Goal: Navigation & Orientation: Find specific page/section

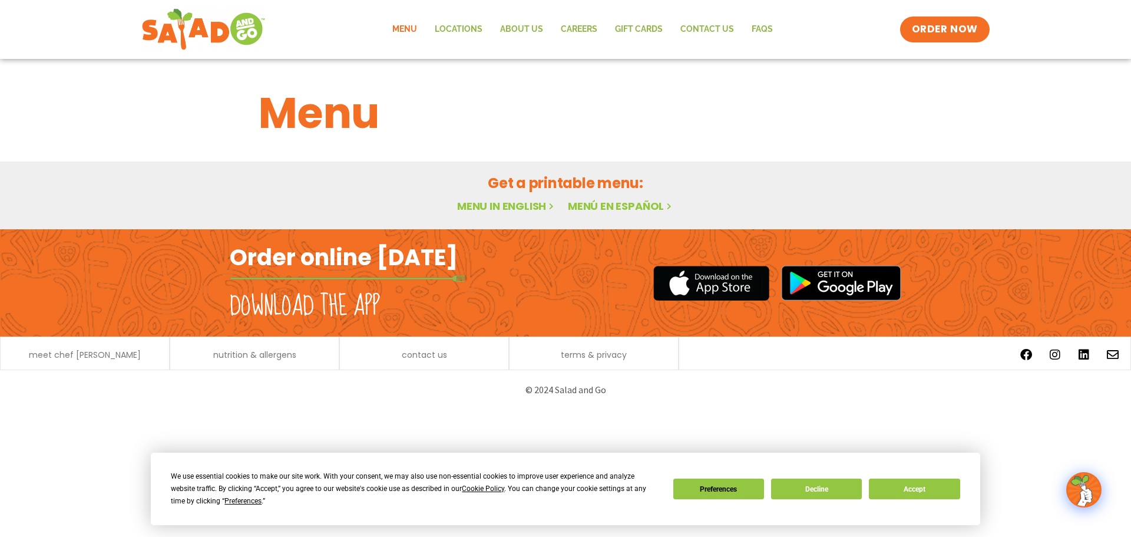
click at [517, 207] on link "Menu in English" at bounding box center [506, 206] width 99 height 15
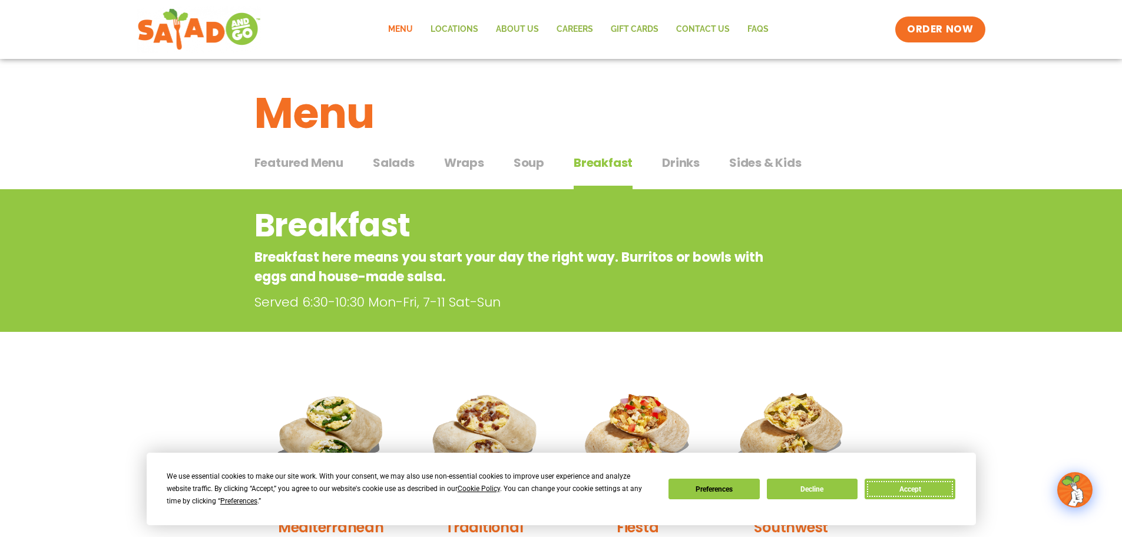
click at [922, 491] on button "Accept" at bounding box center [910, 488] width 91 height 21
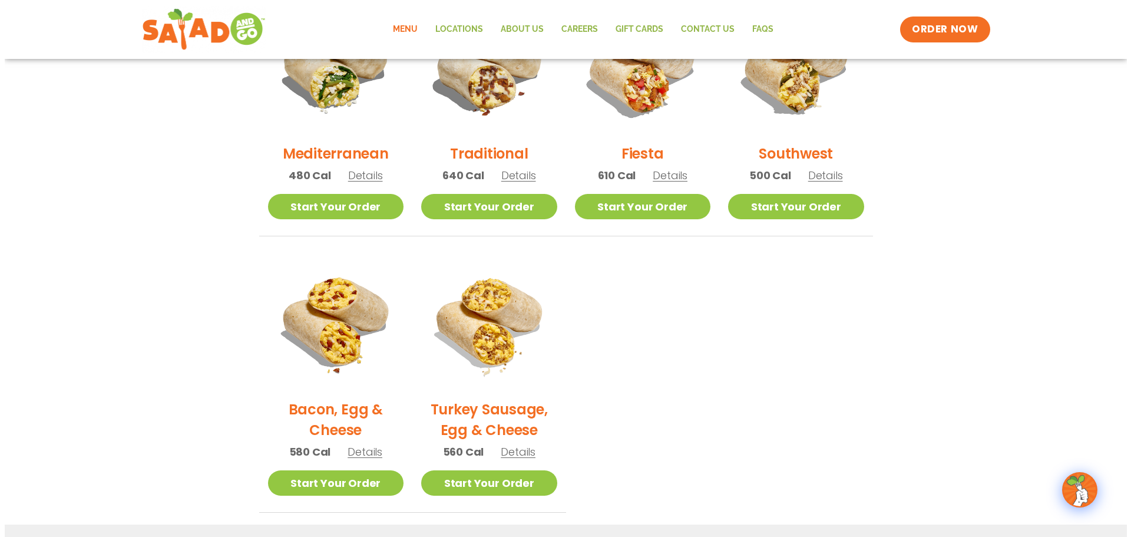
scroll to position [432, 0]
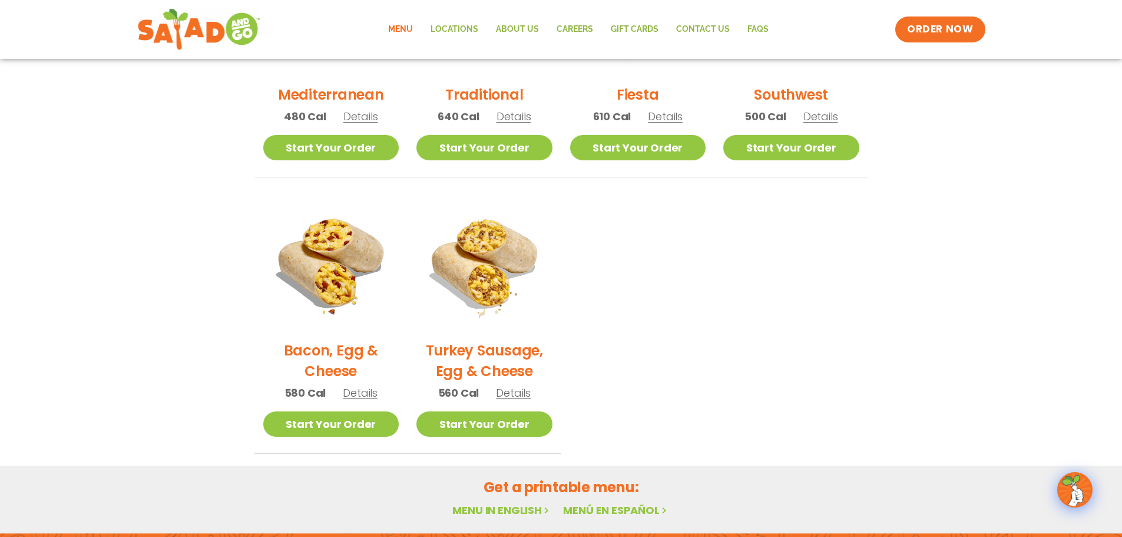
click at [366, 391] on span "Details" at bounding box center [360, 392] width 35 height 15
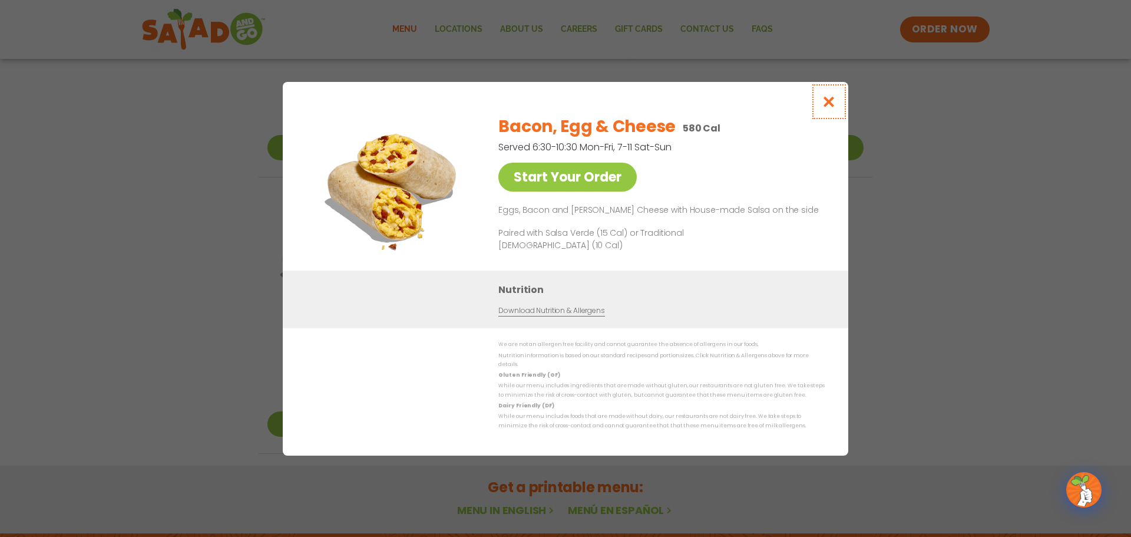
click at [829, 104] on icon "Close modal" at bounding box center [829, 101] width 15 height 12
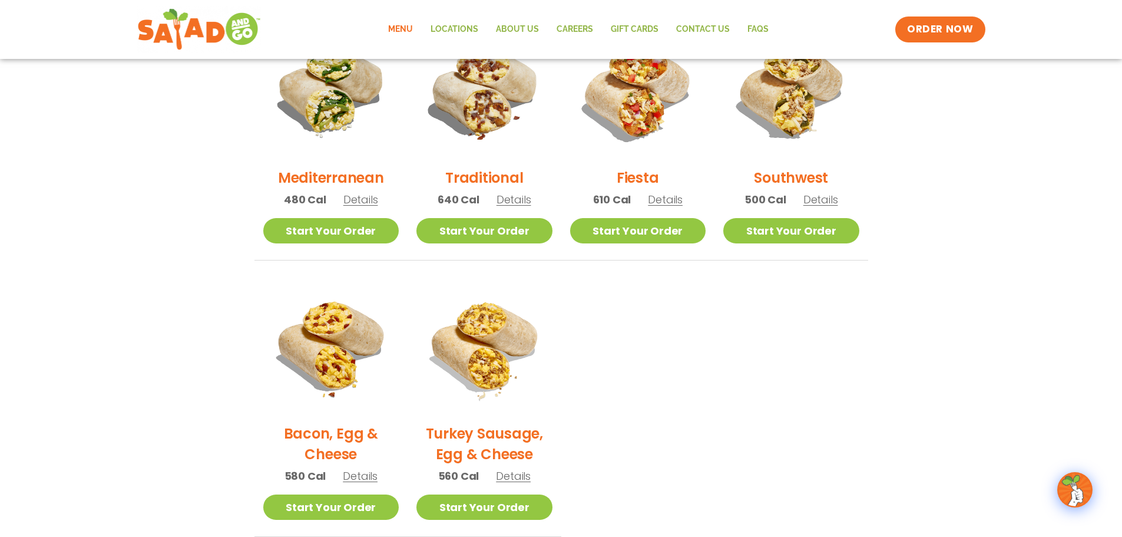
scroll to position [0, 0]
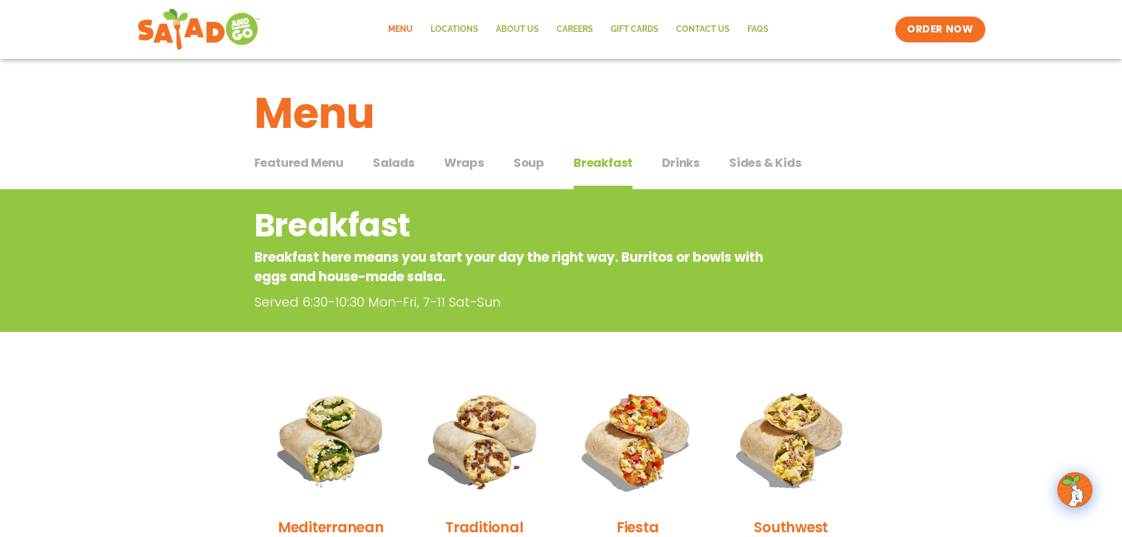
click at [301, 162] on span "Featured Menu" at bounding box center [299, 163] width 89 height 18
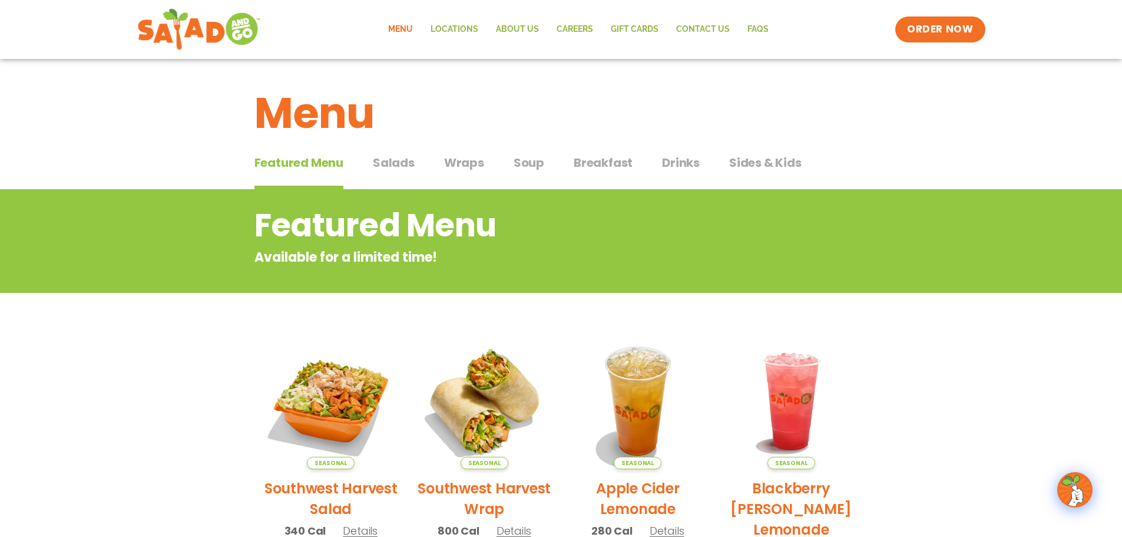
click at [388, 166] on span "Salads" at bounding box center [394, 163] width 42 height 18
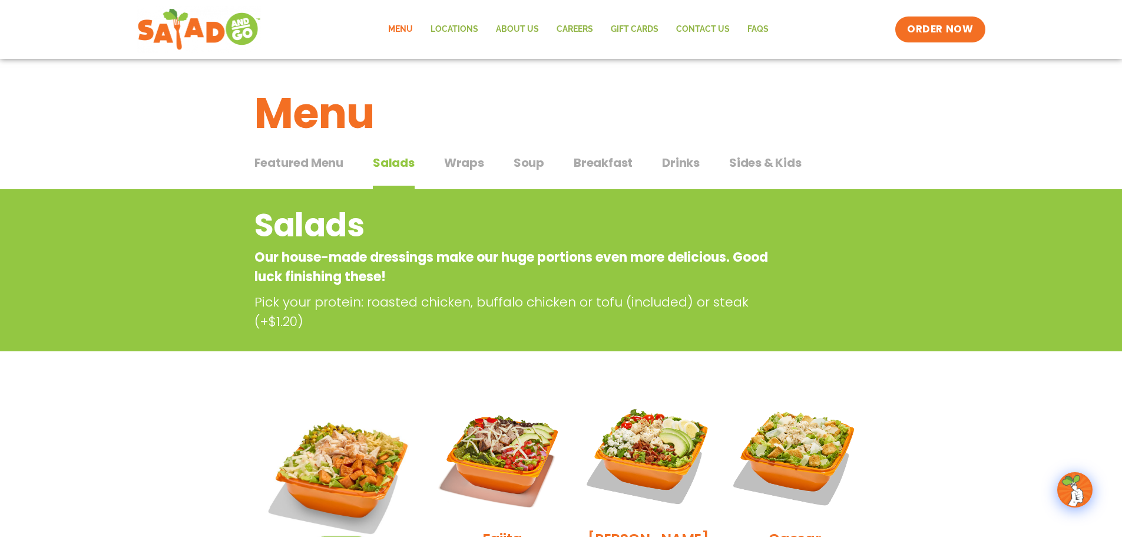
click at [468, 158] on span "Wraps" at bounding box center [464, 163] width 40 height 18
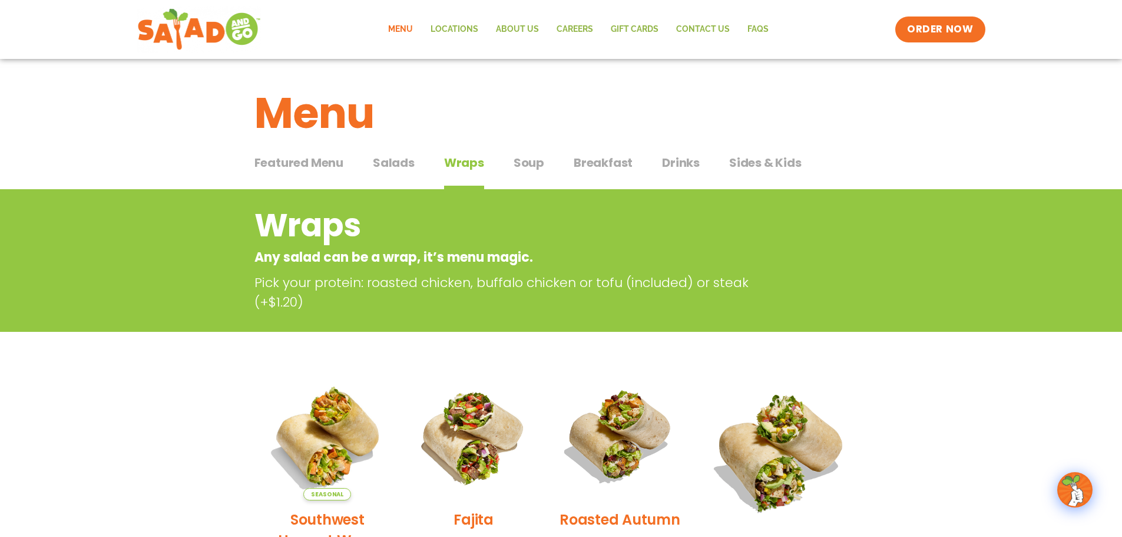
click at [529, 164] on span "Soup" at bounding box center [529, 163] width 31 height 18
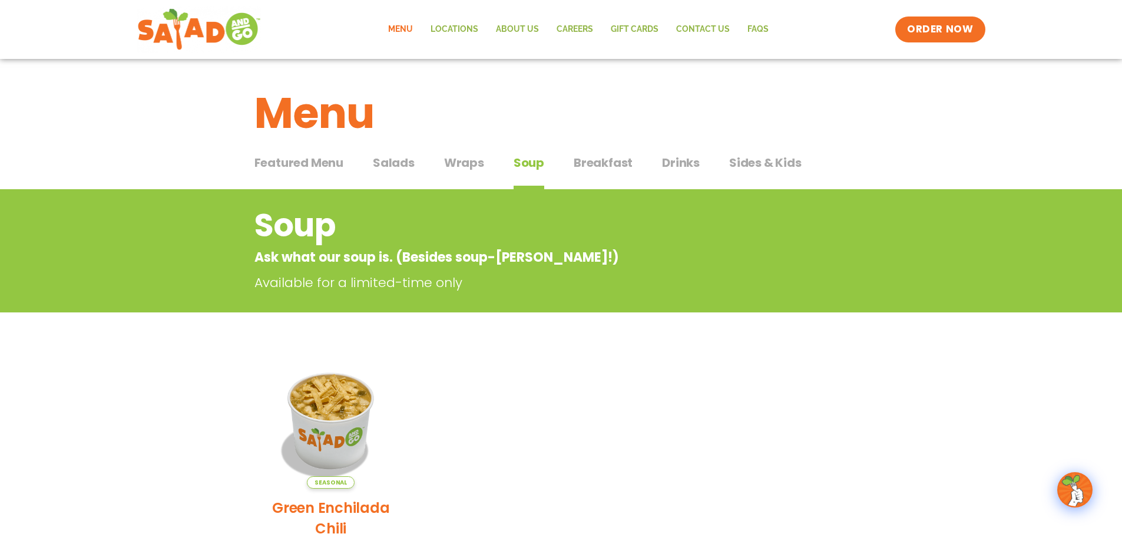
click at [599, 163] on span "Breakfast" at bounding box center [603, 163] width 59 height 18
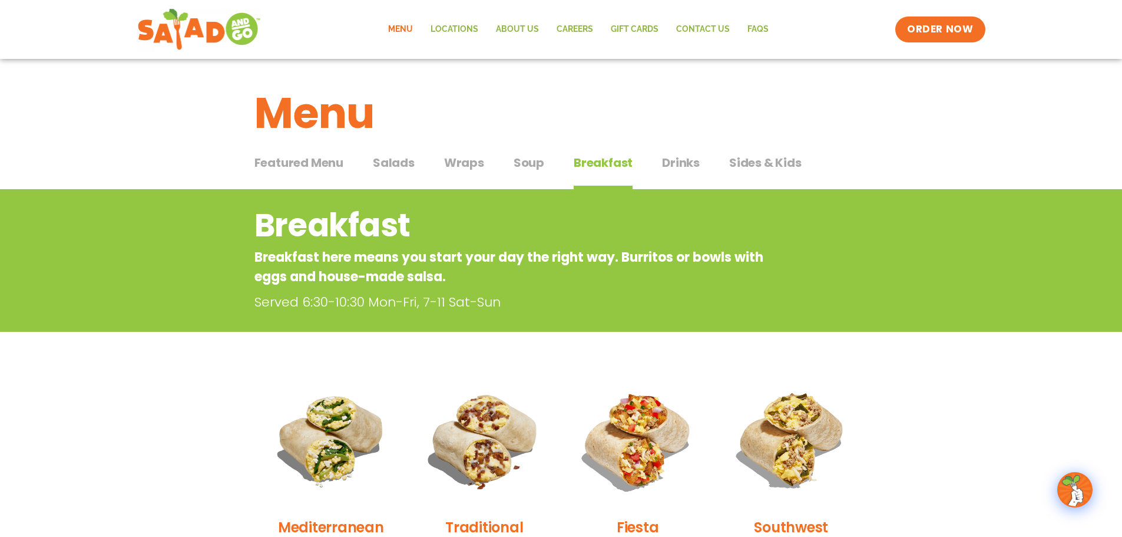
click at [677, 164] on span "Drinks" at bounding box center [681, 163] width 38 height 18
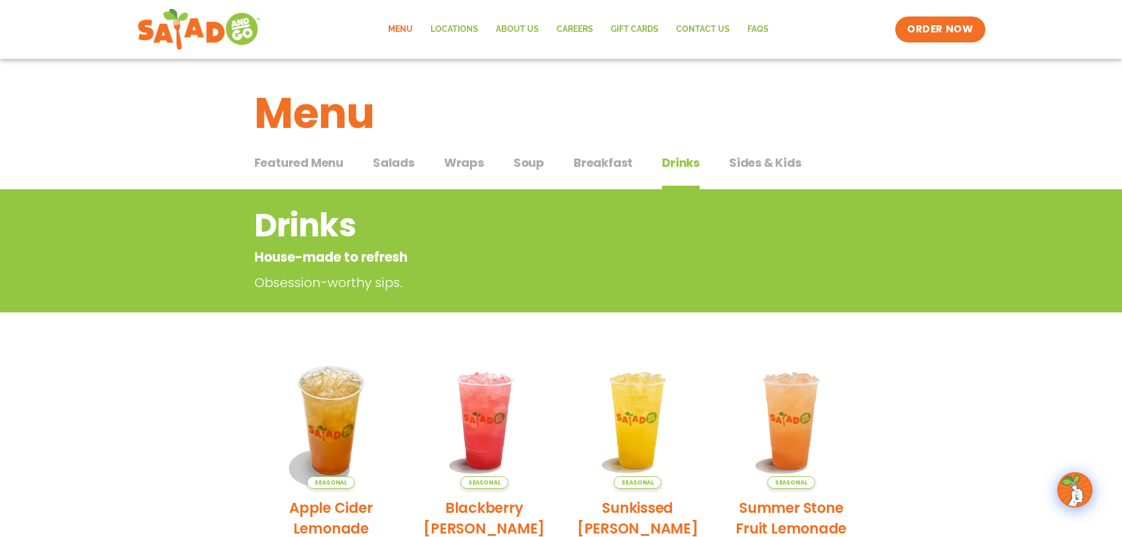
click at [752, 160] on span "Sides & Kids" at bounding box center [765, 163] width 72 height 18
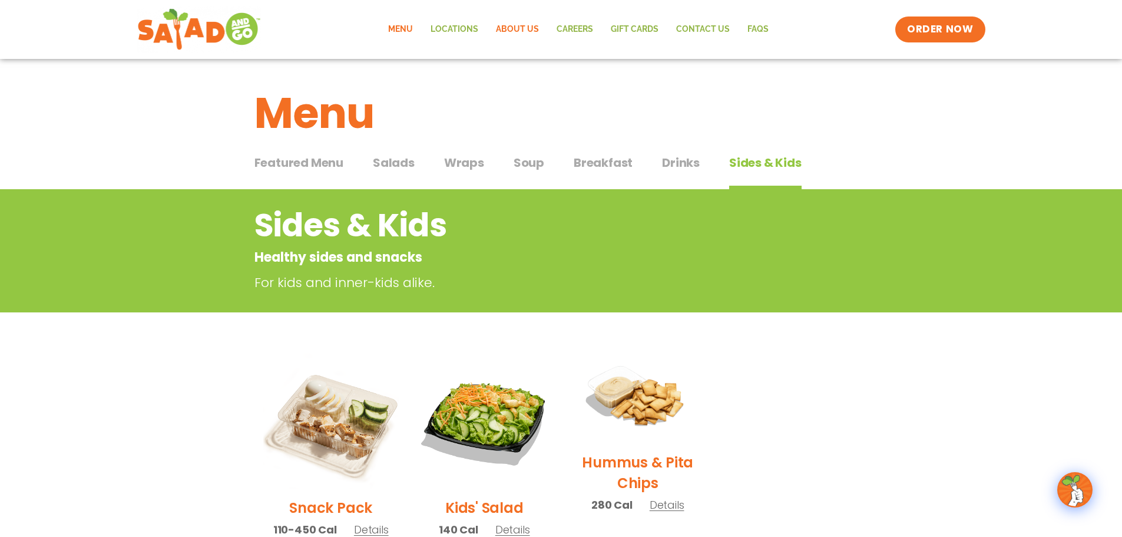
click at [530, 29] on link "About Us" at bounding box center [517, 29] width 61 height 27
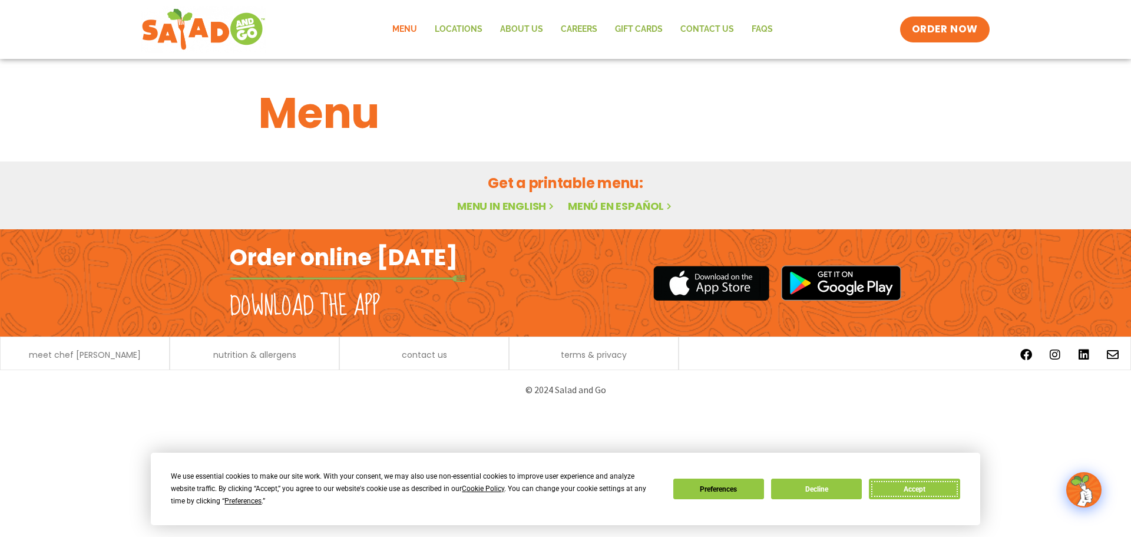
click at [933, 493] on button "Accept" at bounding box center [914, 488] width 91 height 21
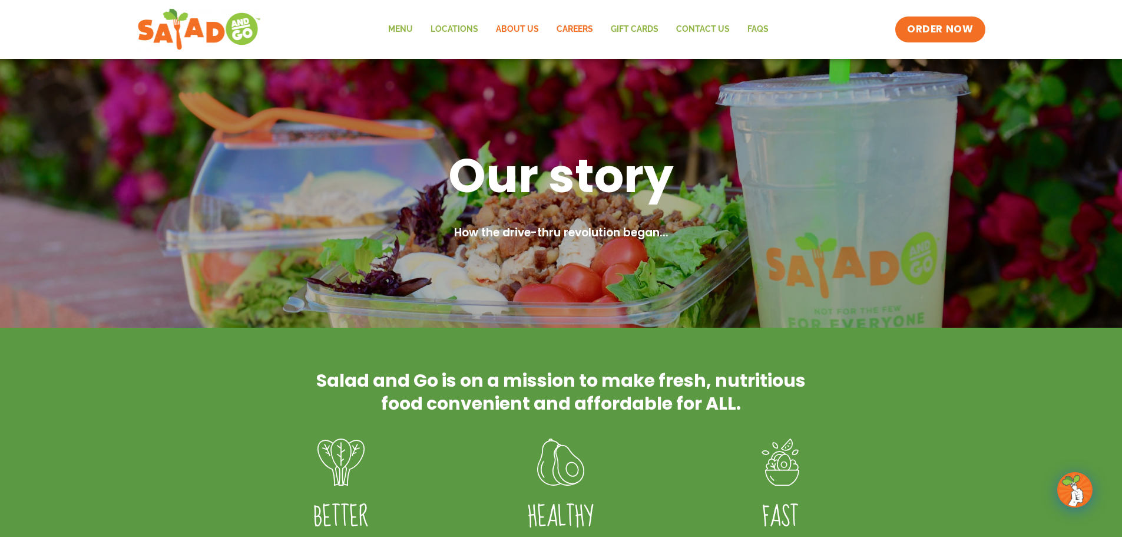
click at [577, 28] on link "Careers" at bounding box center [575, 29] width 54 height 27
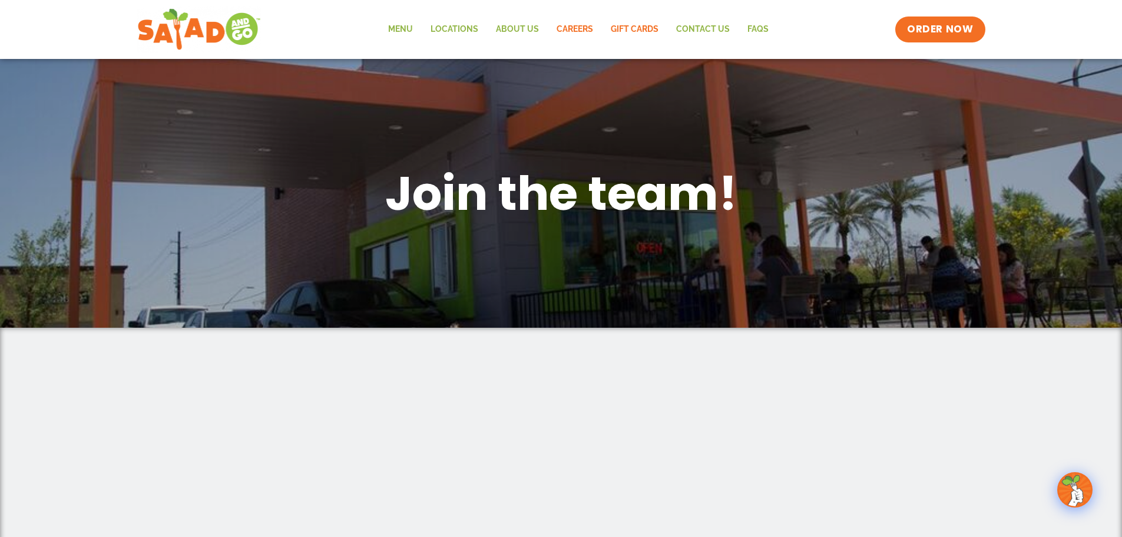
click at [635, 29] on link "GIFT CARDS" at bounding box center [634, 29] width 65 height 27
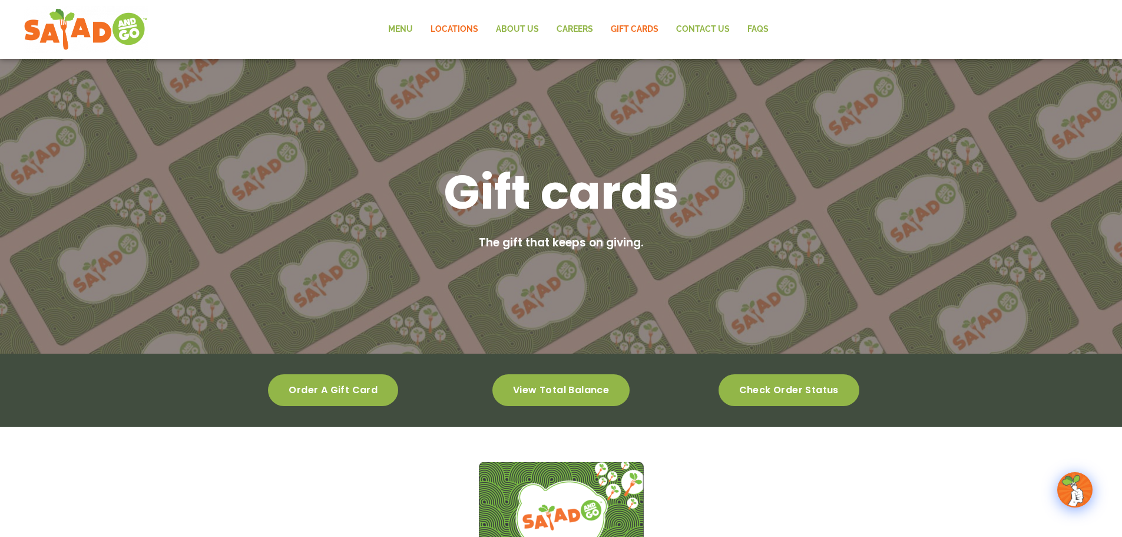
click at [450, 29] on link "Locations" at bounding box center [454, 29] width 65 height 27
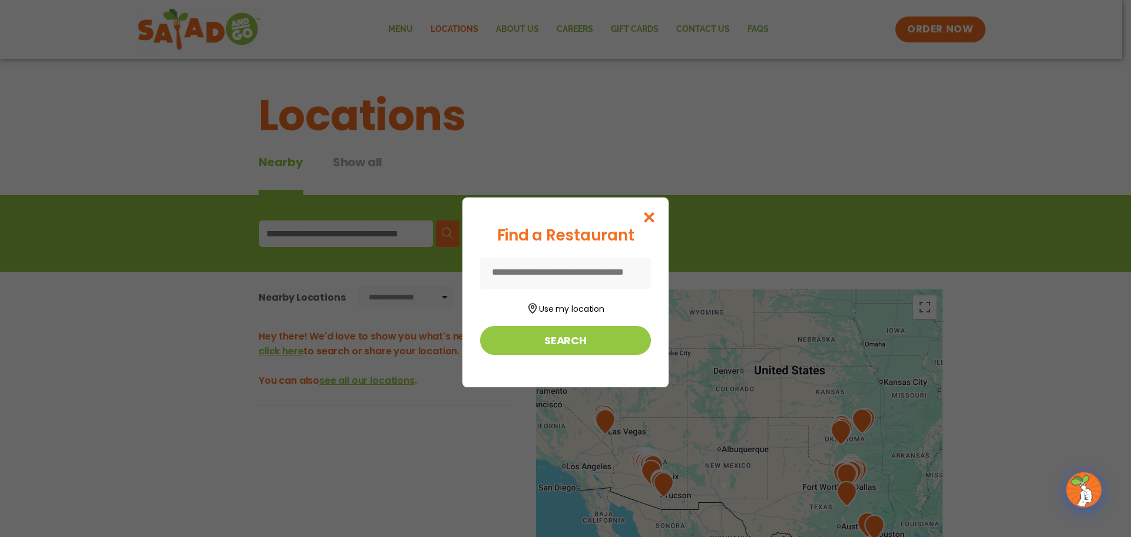
click at [552, 277] on input at bounding box center [565, 272] width 171 height 31
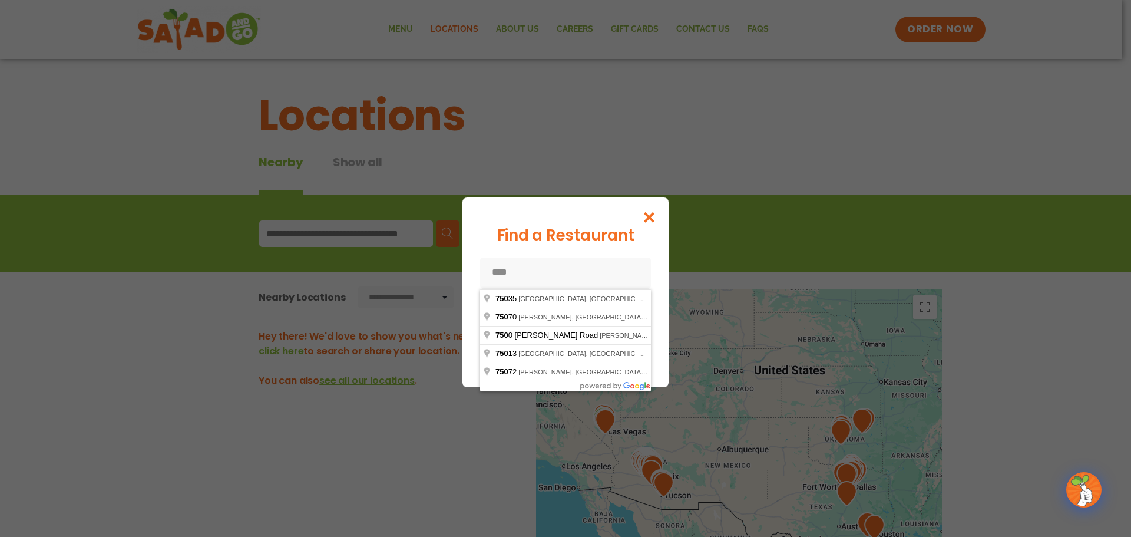
type input "*****"
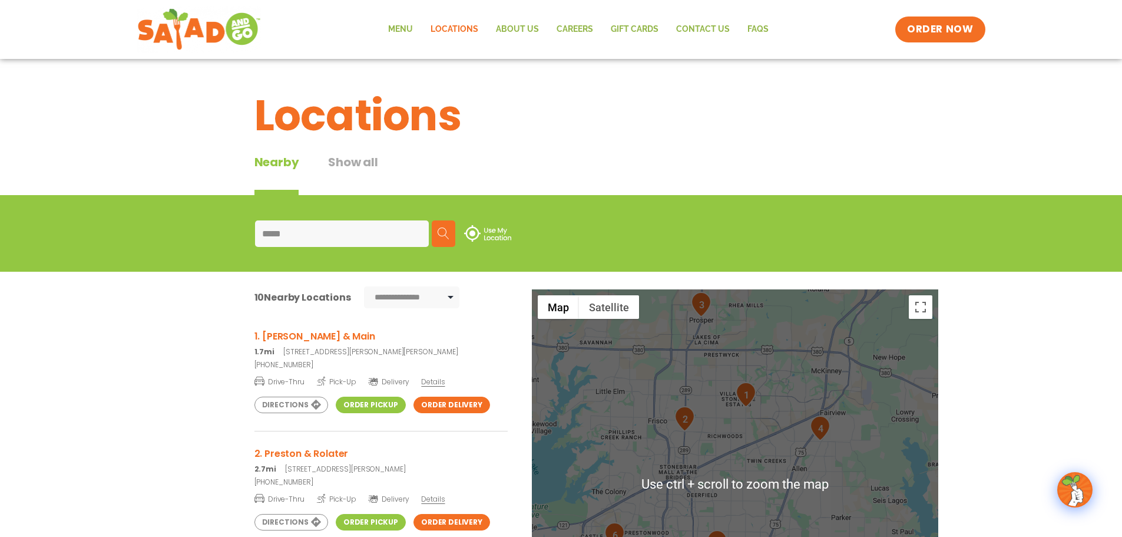
click at [758, 401] on div at bounding box center [735, 484] width 407 height 390
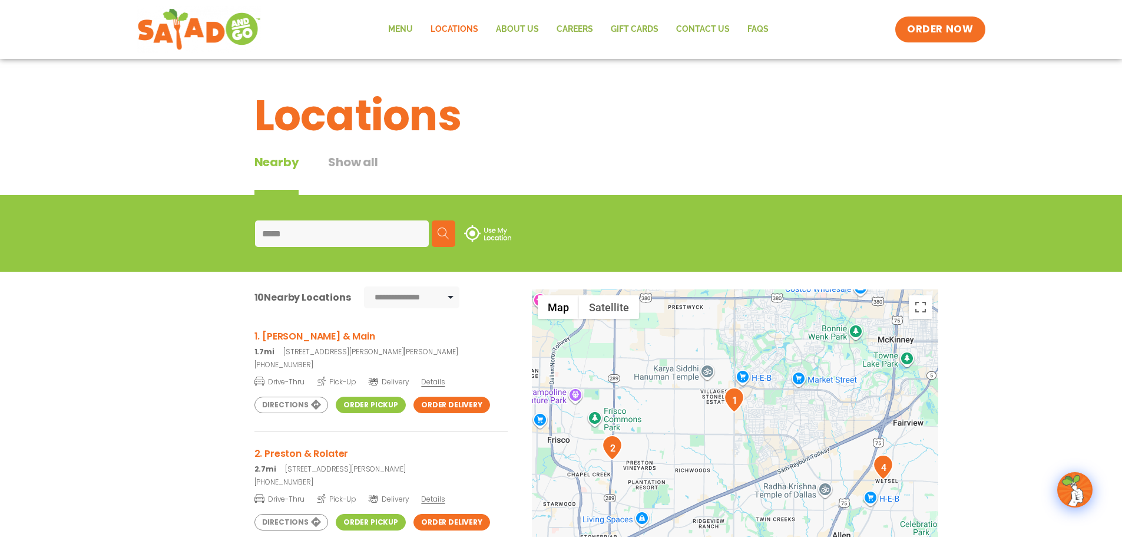
click at [741, 412] on img "1" at bounding box center [734, 399] width 21 height 25
click at [706, 411] on div "To navigate, press the arrow keys." at bounding box center [735, 484] width 407 height 390
click at [706, 411] on div at bounding box center [735, 484] width 407 height 390
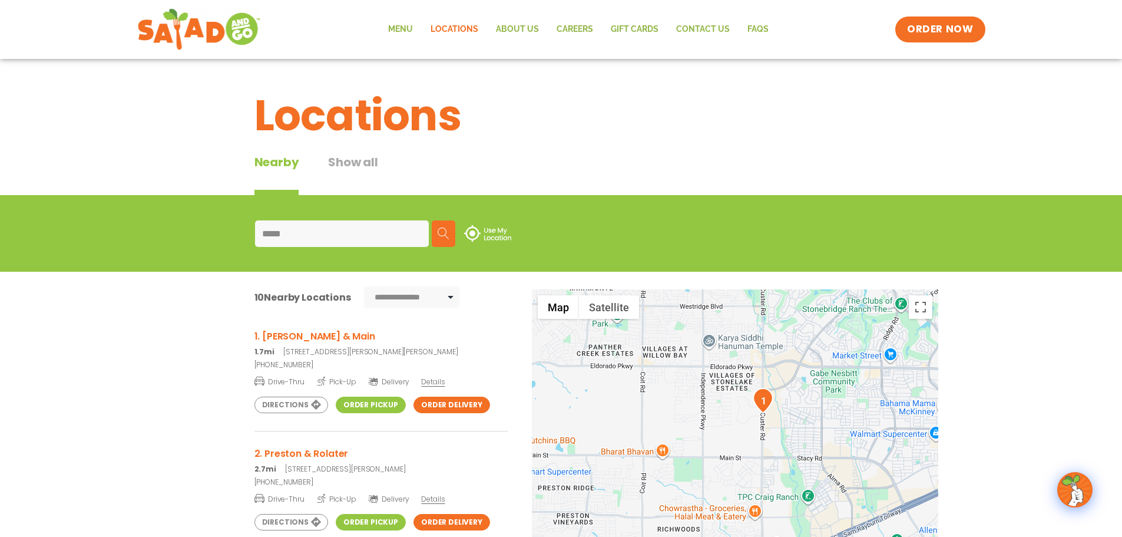
click at [756, 413] on div at bounding box center [735, 484] width 407 height 390
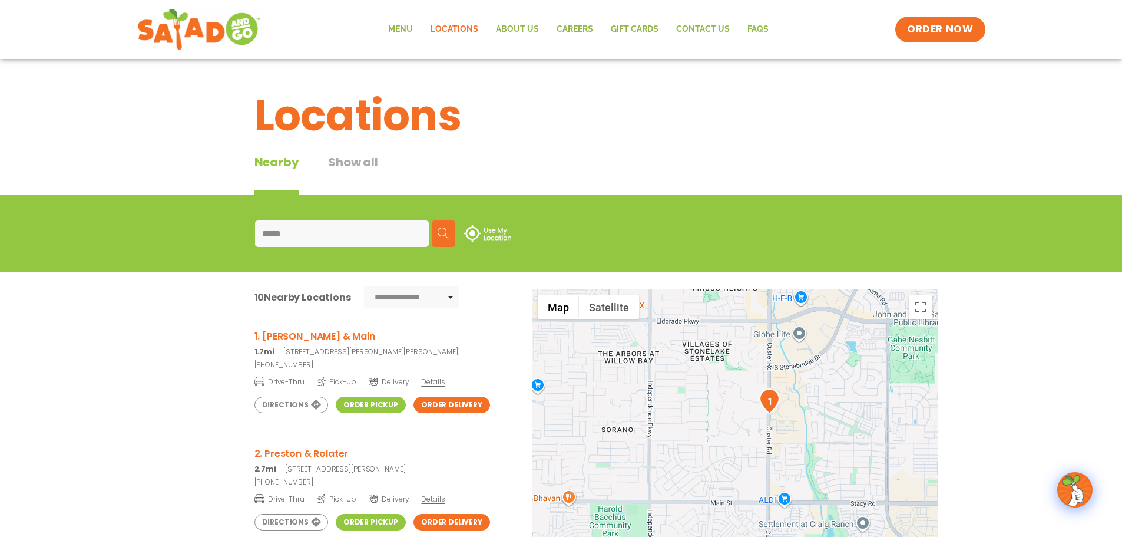
click at [754, 421] on div at bounding box center [735, 484] width 407 height 390
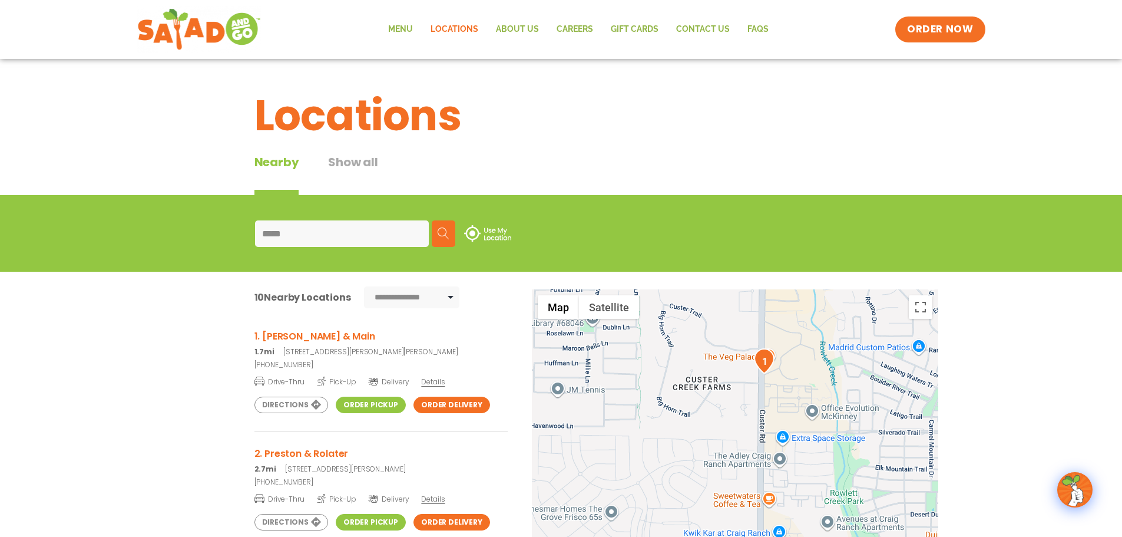
drag, startPoint x: 827, startPoint y: 425, endPoint x: 804, endPoint y: 391, distance: 40.7
click at [804, 391] on div at bounding box center [735, 484] width 407 height 390
click at [287, 405] on link "Directions" at bounding box center [292, 405] width 74 height 16
click at [286, 404] on link "Directions" at bounding box center [292, 405] width 74 height 16
